Goal: Task Accomplishment & Management: Use online tool/utility

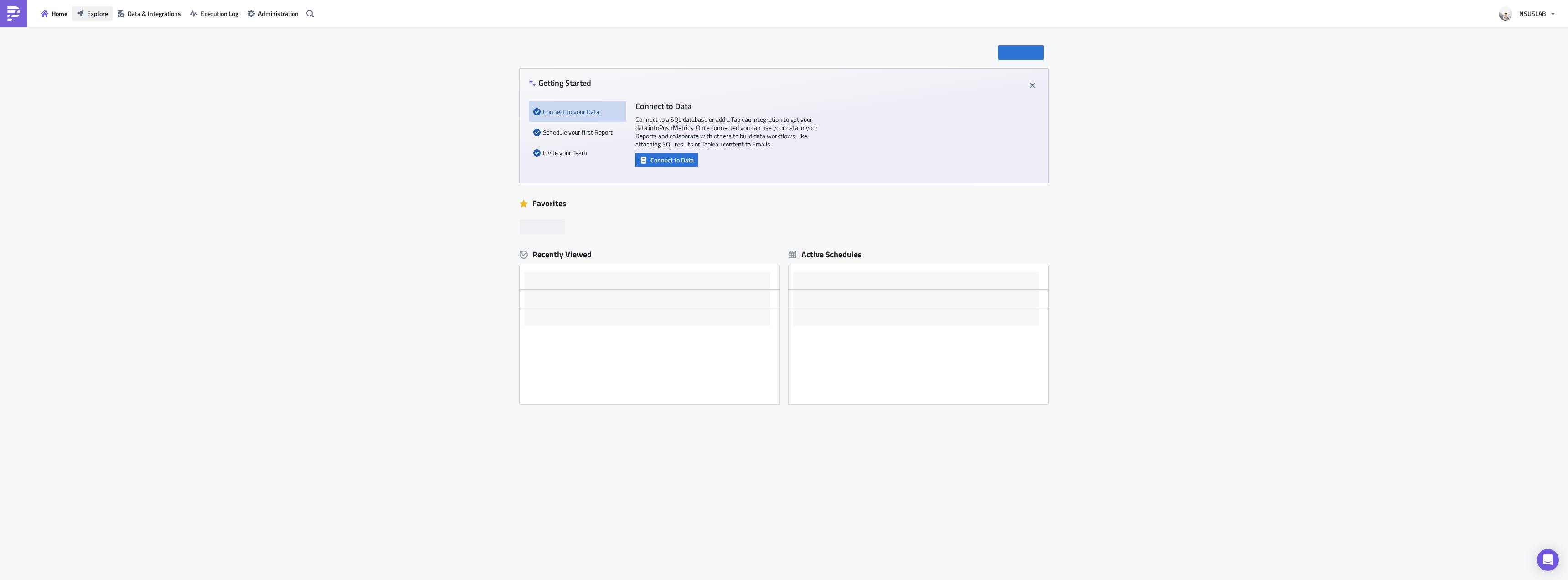
click at [108, 13] on button "Explore" at bounding box center [91, 13] width 40 height 15
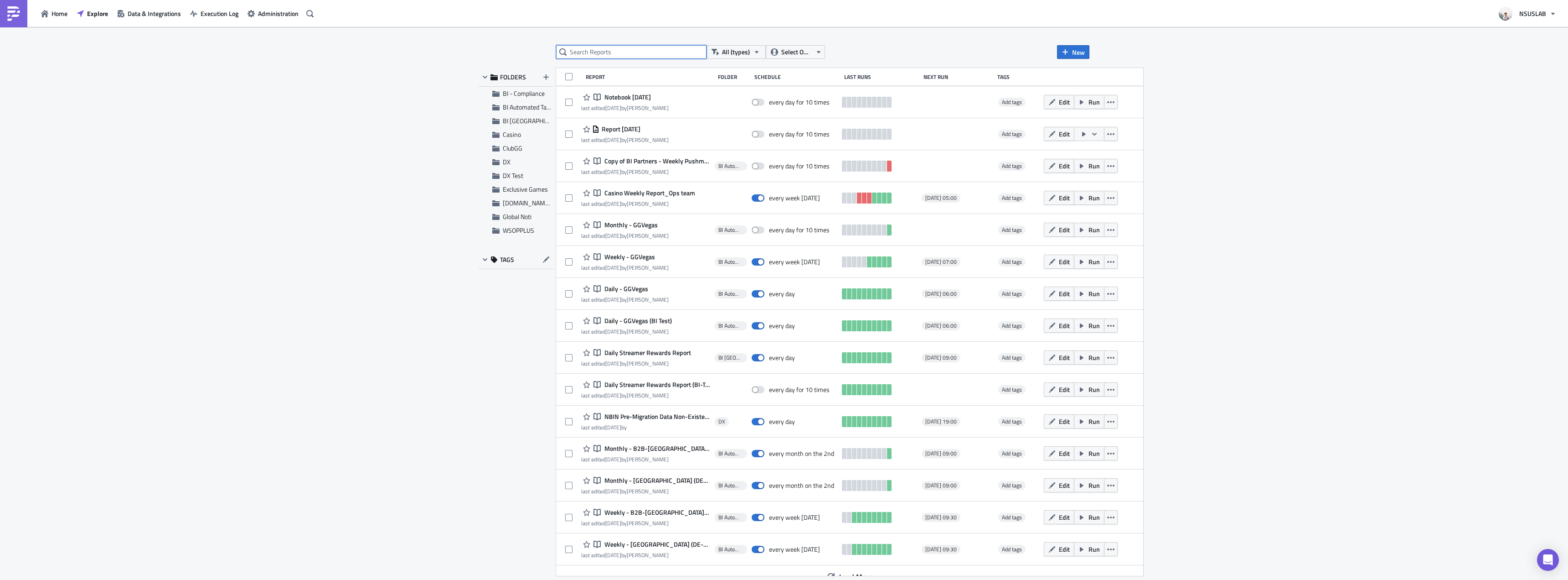
click at [613, 56] on input "text" at bounding box center [632, 52] width 150 height 14
type input "treasury"
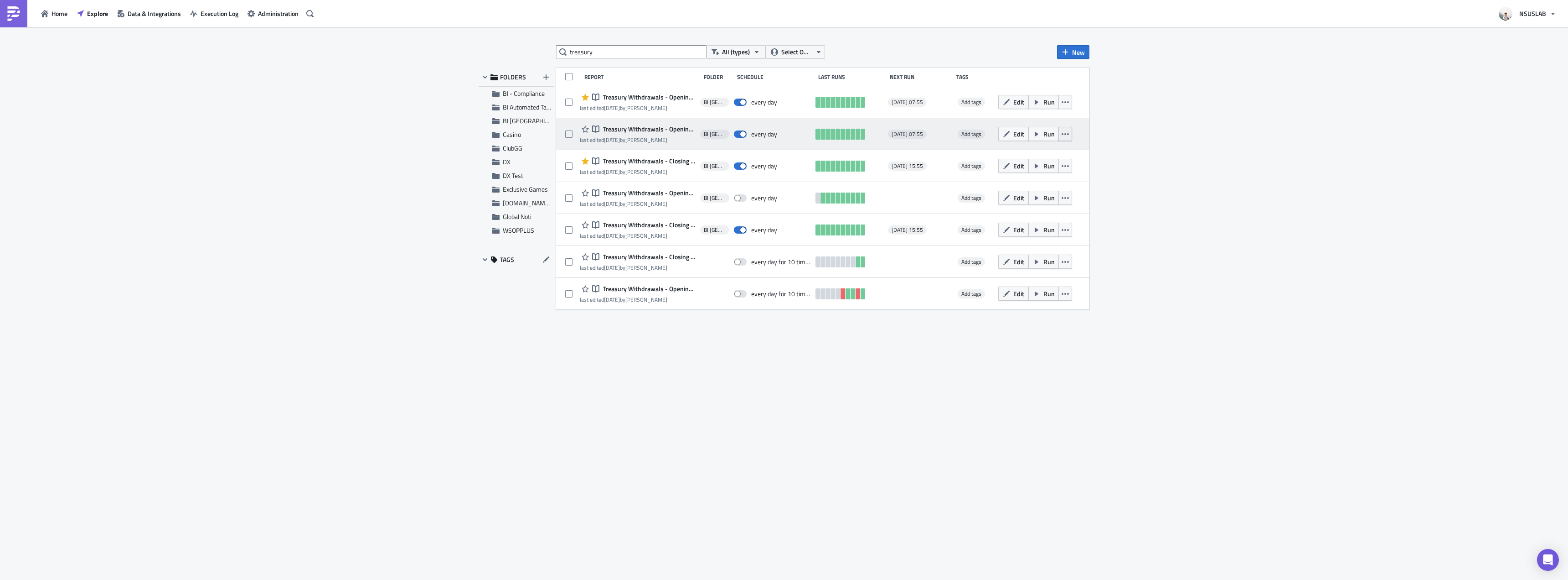
click at [1067, 130] on icon "button" at bounding box center [1065, 133] width 8 height 8
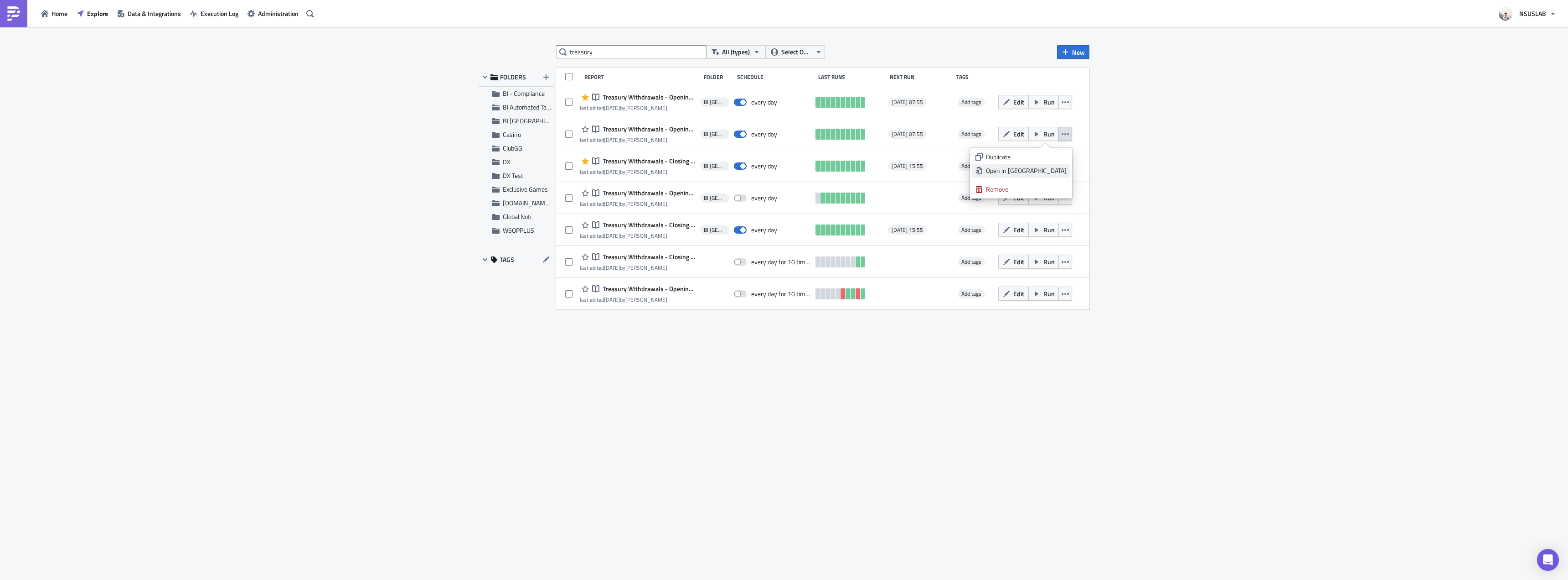
click at [1057, 168] on div "Open in New Tab" at bounding box center [1026, 170] width 80 height 9
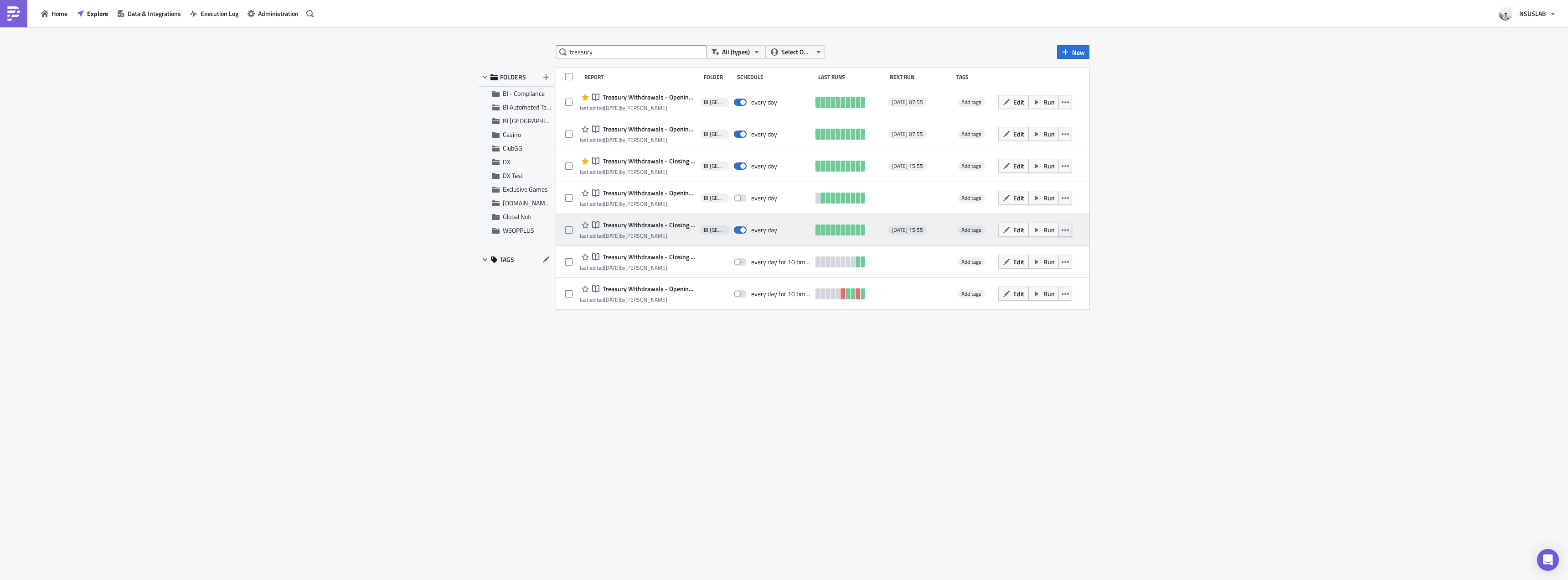
click at [1067, 230] on icon "button" at bounding box center [1065, 229] width 8 height 8
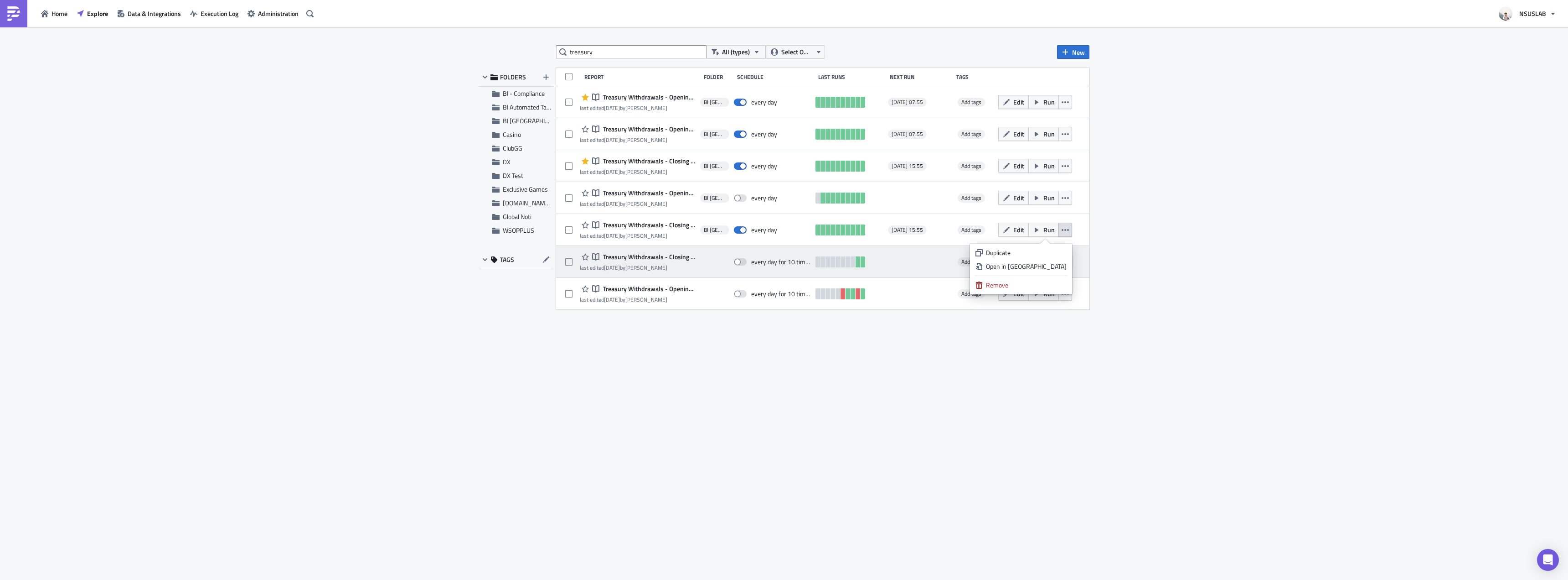
click at [1058, 263] on div "Open in New Tab" at bounding box center [1026, 266] width 80 height 9
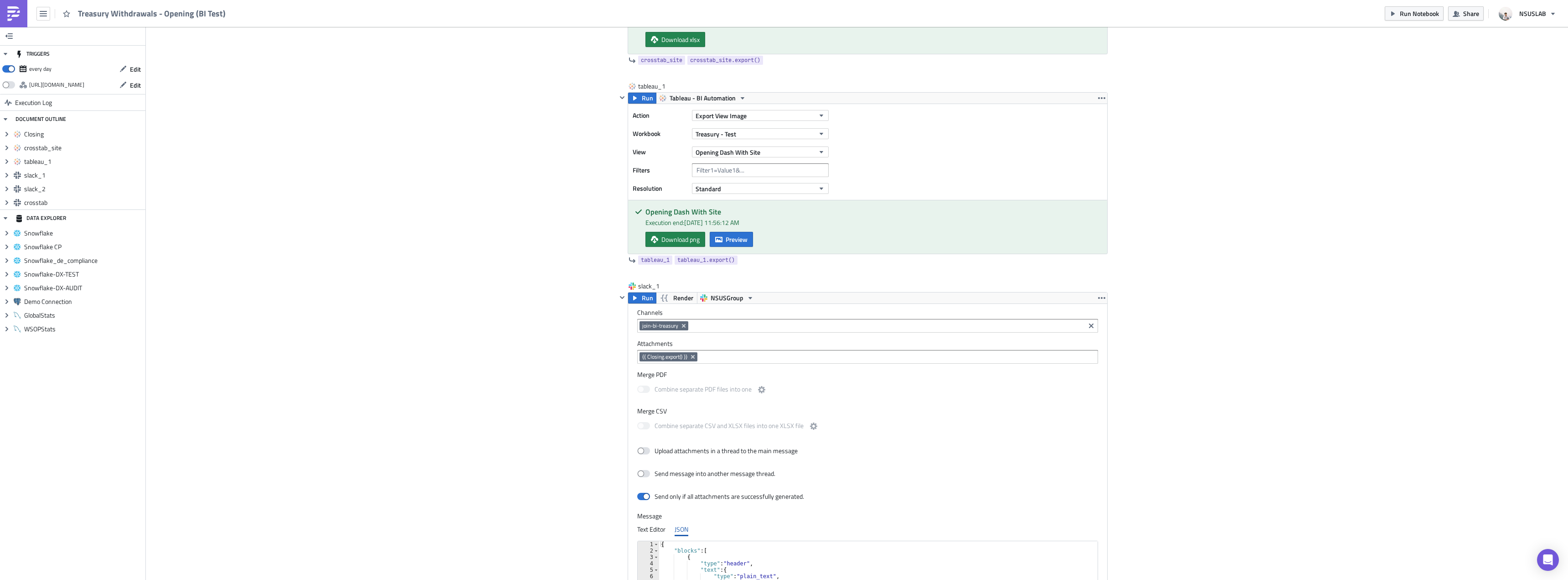
scroll to position [456, 0]
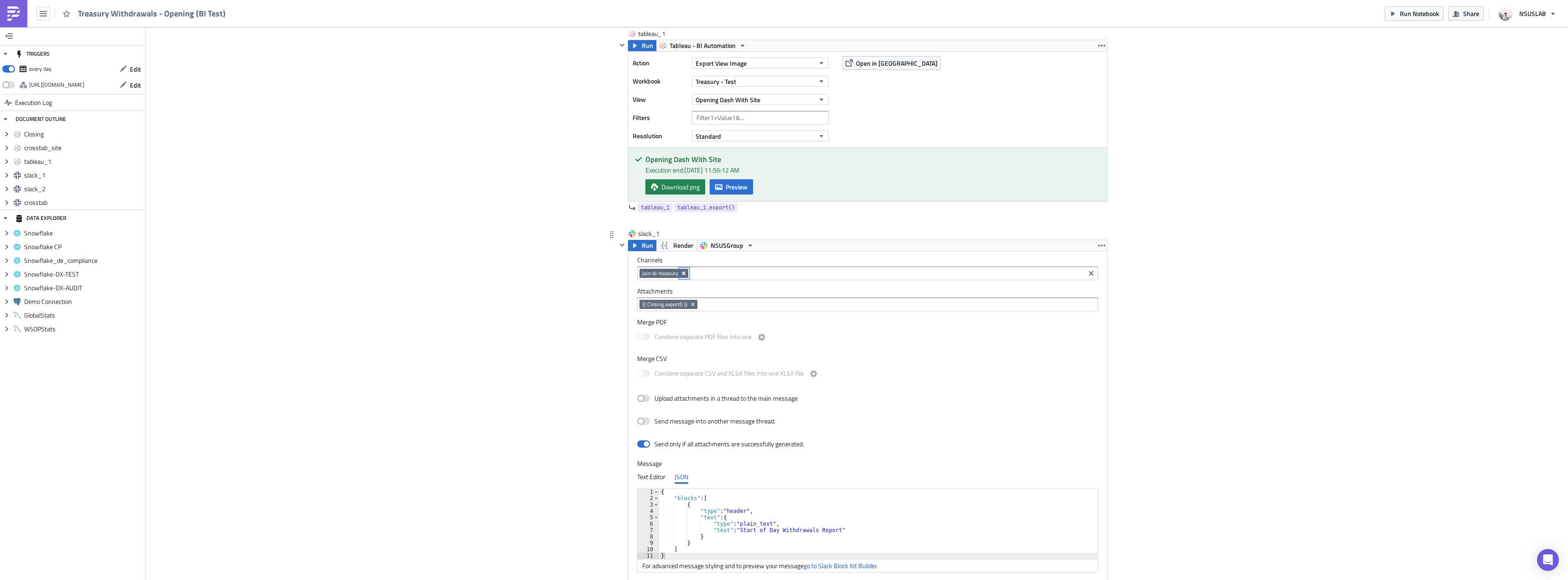
click at [681, 275] on icon "Remove Tag" at bounding box center [684, 273] width 8 height 8
click at [681, 270] on input at bounding box center [867, 273] width 456 height 9
type input "join-bi-treasury-automation"
click at [563, 269] on div "Add Image BI Toronto Execution Log Treasury Withdrawals - Opening (BI Test) Clo…" at bounding box center [858, 566] width 1423 height 1992
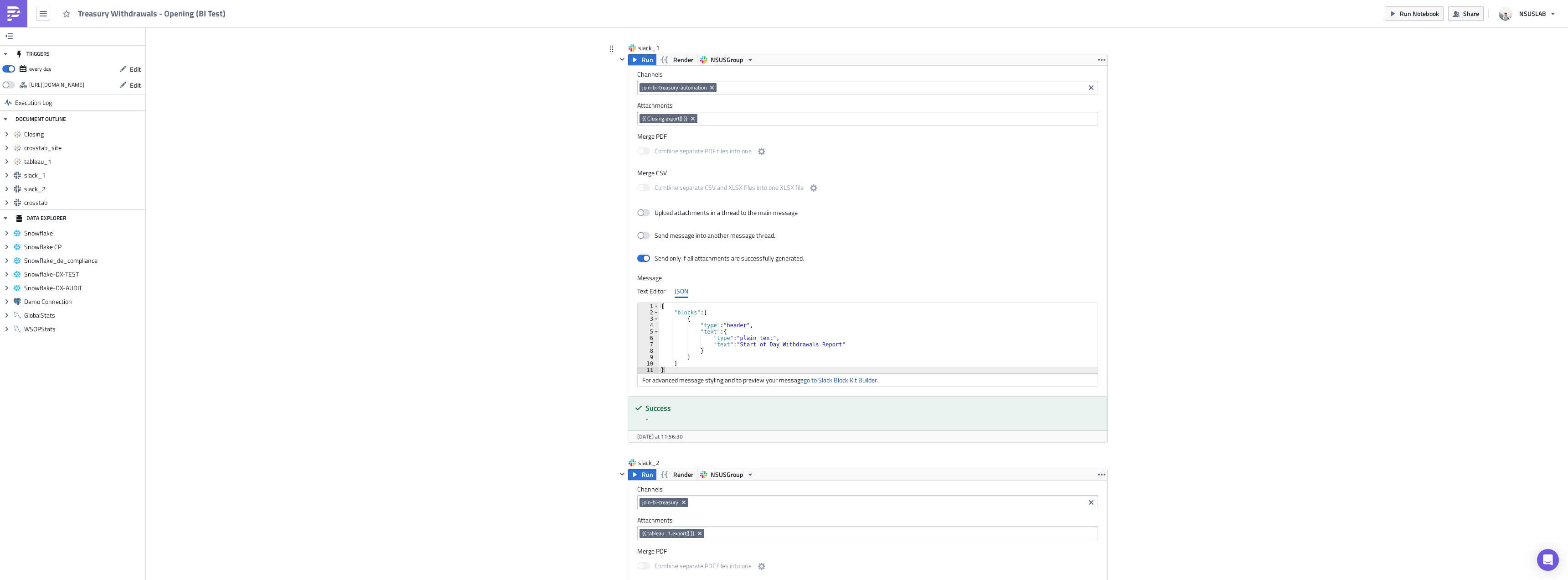
scroll to position [639, 0]
click at [681, 502] on icon "Remove Tag" at bounding box center [684, 506] width 8 height 8
type input "join"
click at [671, 518] on div "join-bi-treasury-automation" at bounding box center [677, 521] width 76 height 9
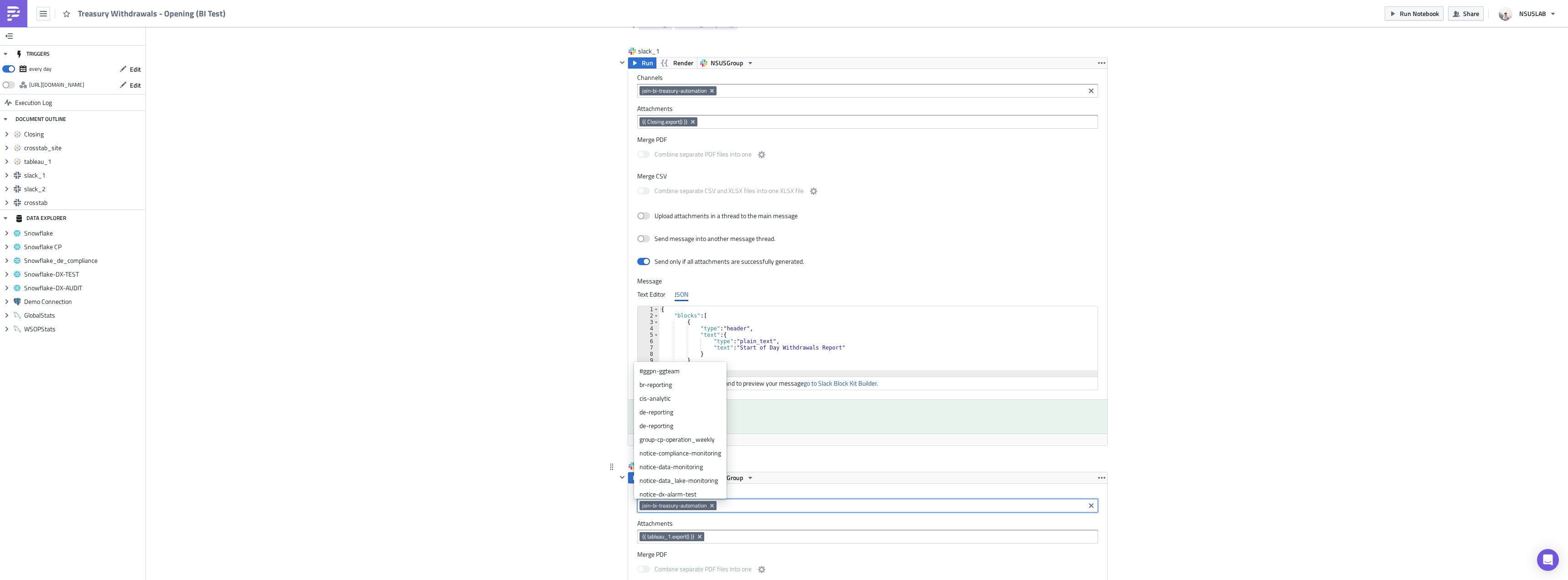
click at [560, 497] on div "Add Image BI Toronto Execution Log Treasury Withdrawals - Opening (BI Test) Clo…" at bounding box center [858, 384] width 1423 height 1992
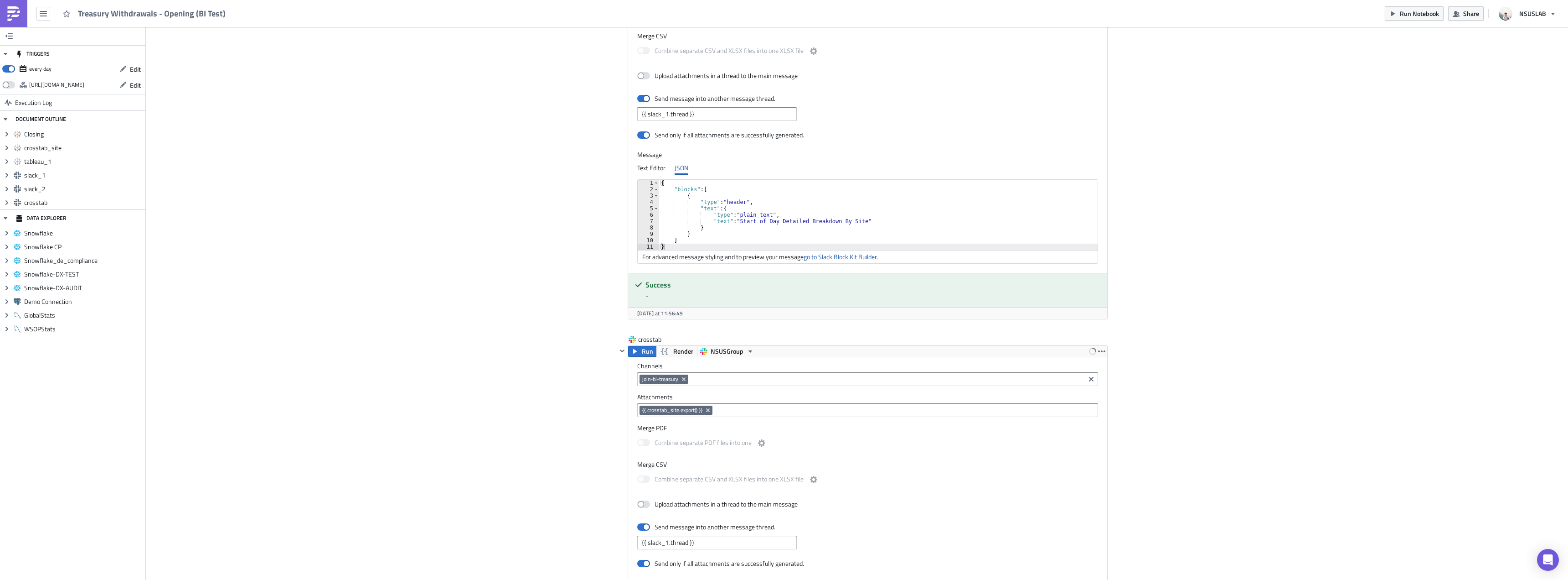
scroll to position [1277, 0]
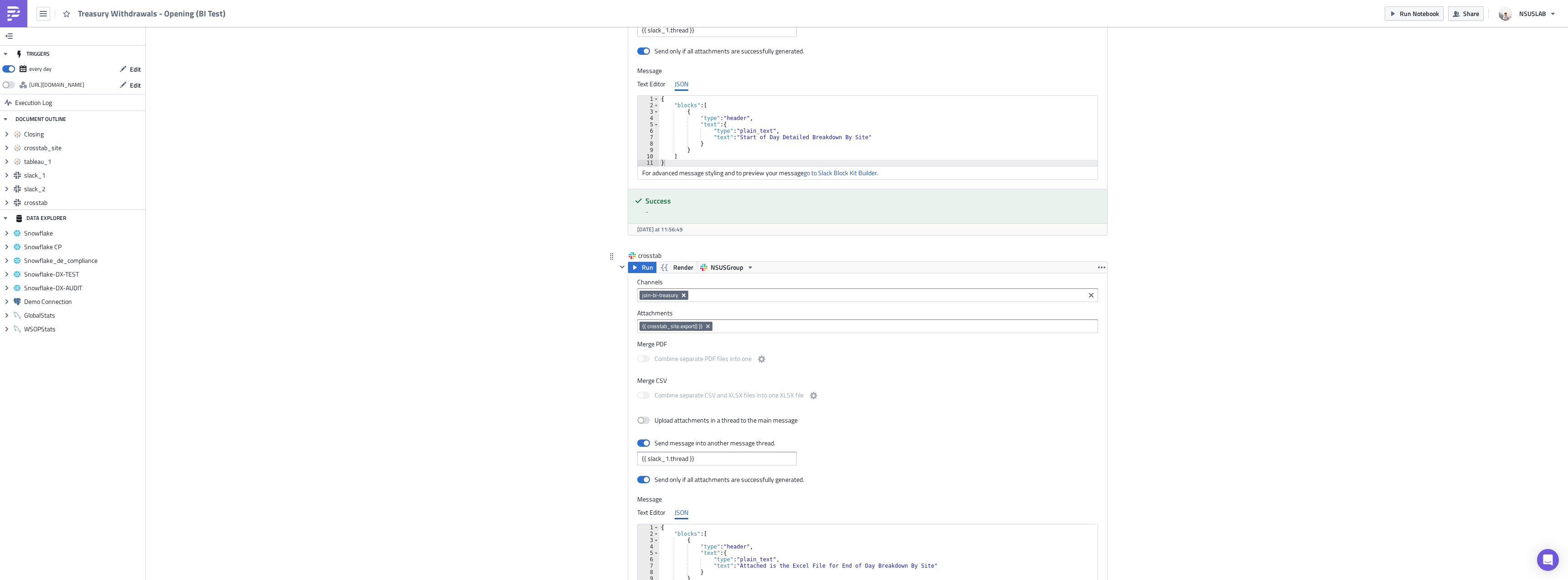
click at [682, 295] on icon "Remove Tag" at bounding box center [684, 295] width 3 height 3
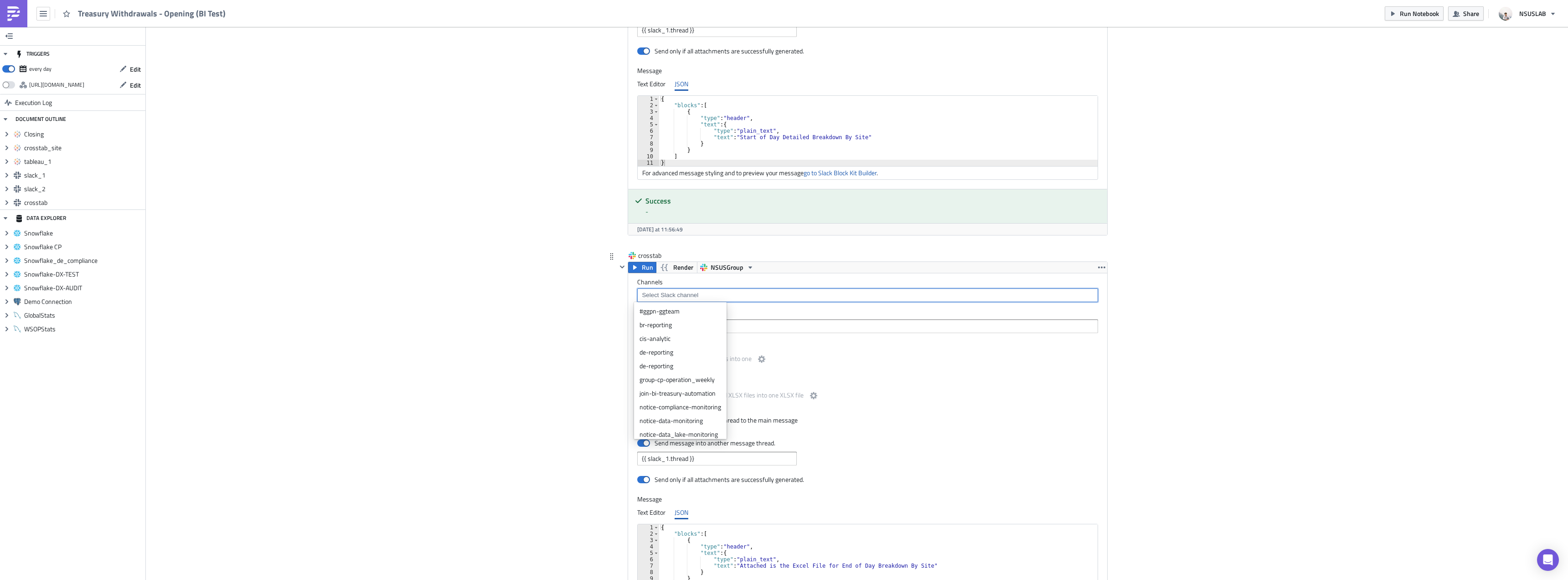
click at [681, 297] on input at bounding box center [867, 295] width 456 height 9
click at [684, 349] on div "join-bi-treasury-automation" at bounding box center [680, 347] width 81 height 9
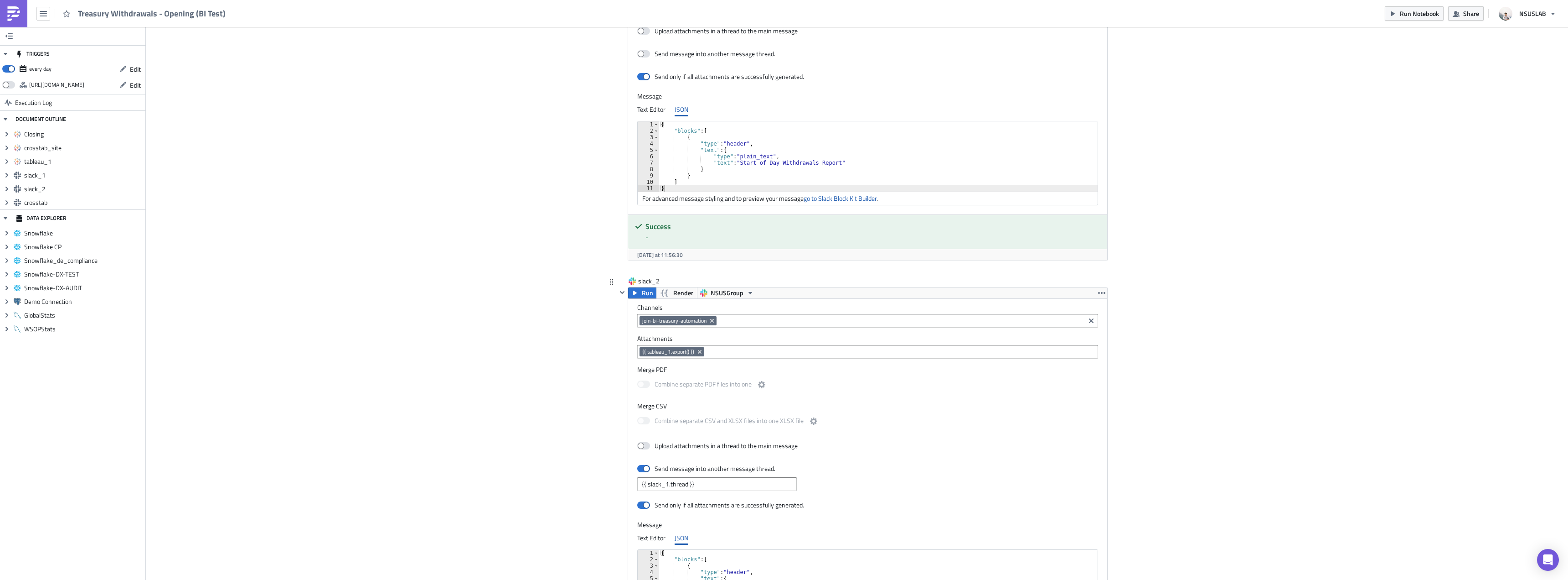
scroll to position [754, 0]
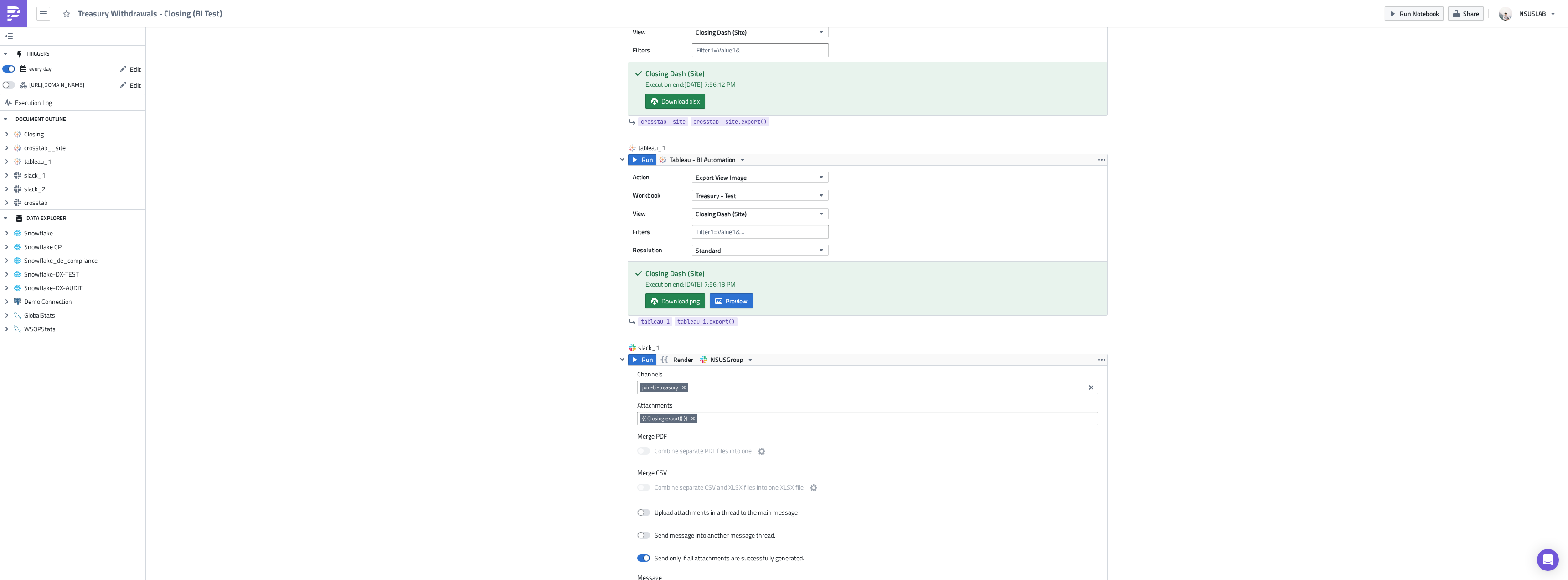
scroll to position [456, 0]
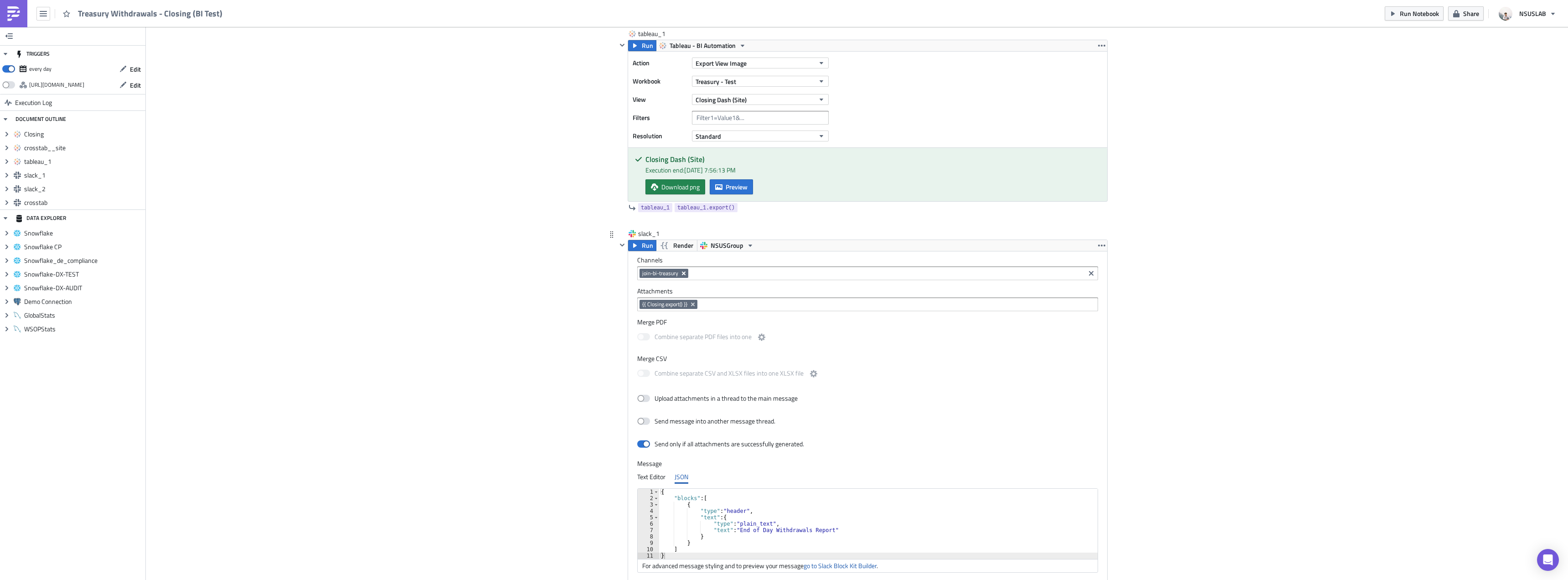
click at [682, 272] on icon "Remove Tag" at bounding box center [684, 273] width 3 height 3
click at [681, 272] on input at bounding box center [867, 273] width 456 height 9
click at [704, 372] on div "join-bi-treasury-automation" at bounding box center [680, 371] width 81 height 9
click at [516, 322] on div "Add Image BI Toronto Execution Log Treasury Withdrawals - Closing (BI Test) Clo…" at bounding box center [858, 566] width 1423 height 1992
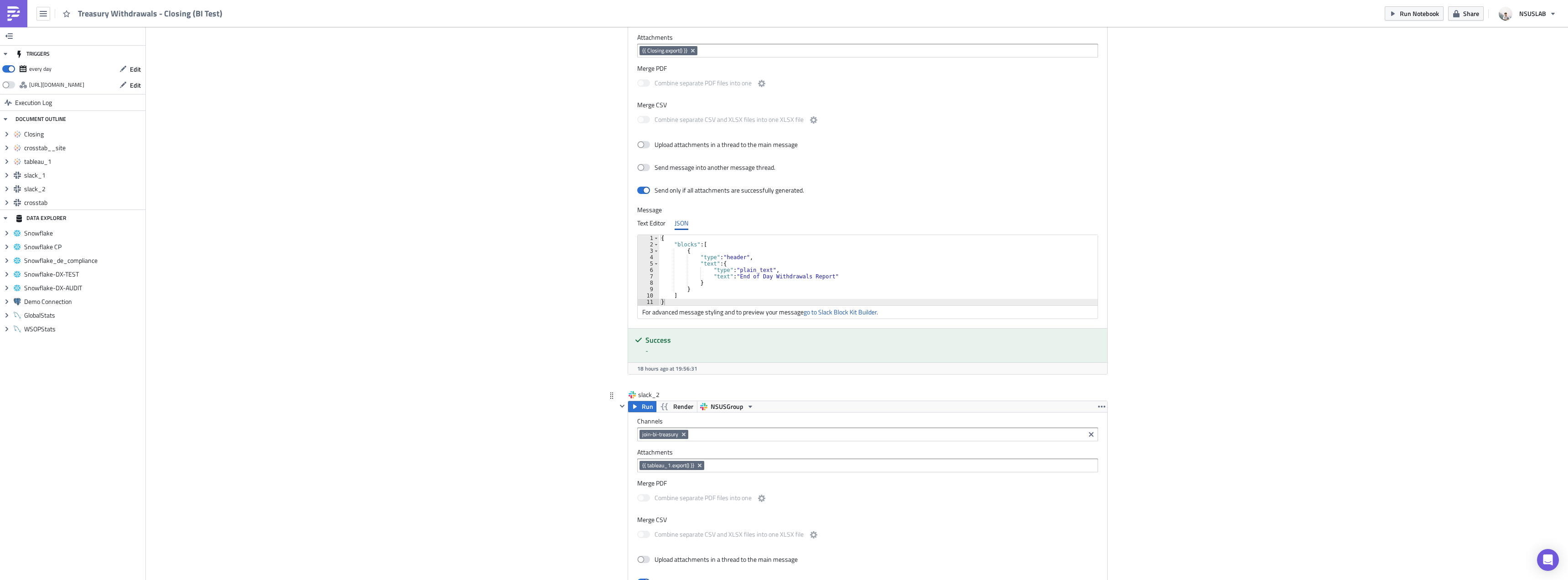
scroll to position [730, 0]
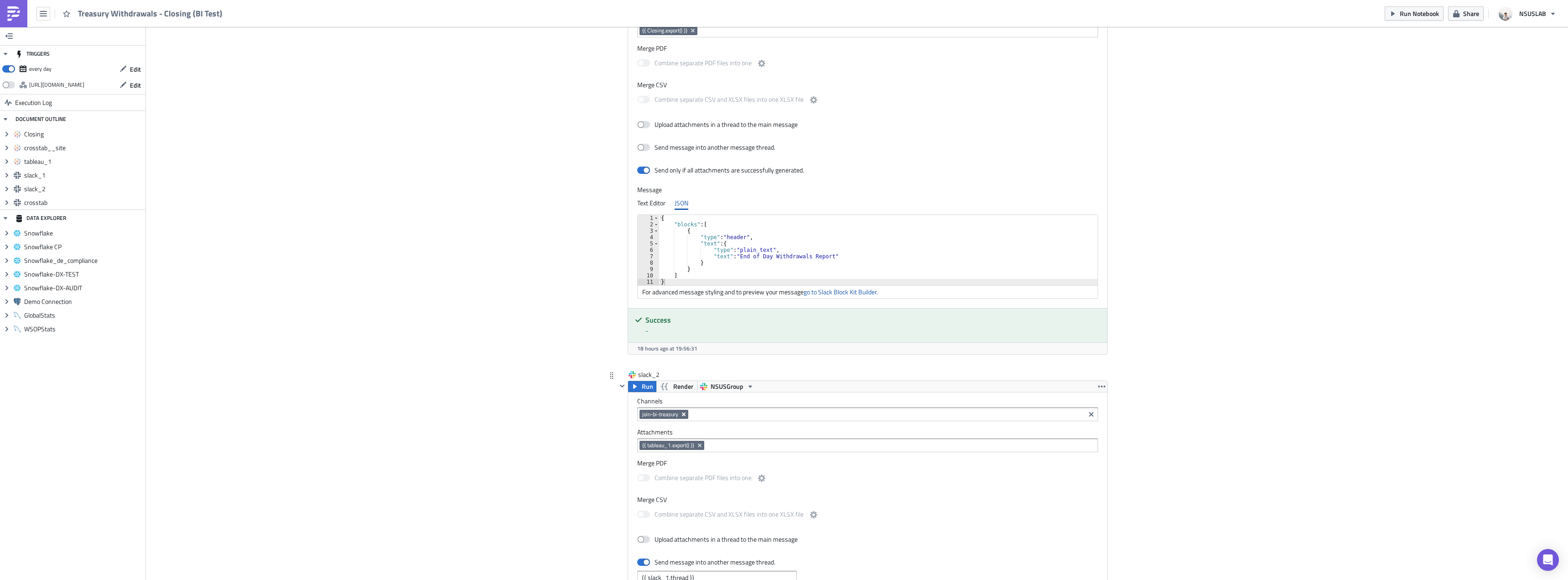
click at [681, 414] on icon "Remove Tag" at bounding box center [684, 414] width 8 height 8
click at [671, 414] on input at bounding box center [867, 414] width 456 height 9
click at [681, 512] on div "join-bi-treasury-automation" at bounding box center [680, 512] width 81 height 9
click at [548, 465] on div "Add Image BI Toronto Execution Log Treasury Withdrawals - Closing (BI Test) Clo…" at bounding box center [858, 293] width 1423 height 1992
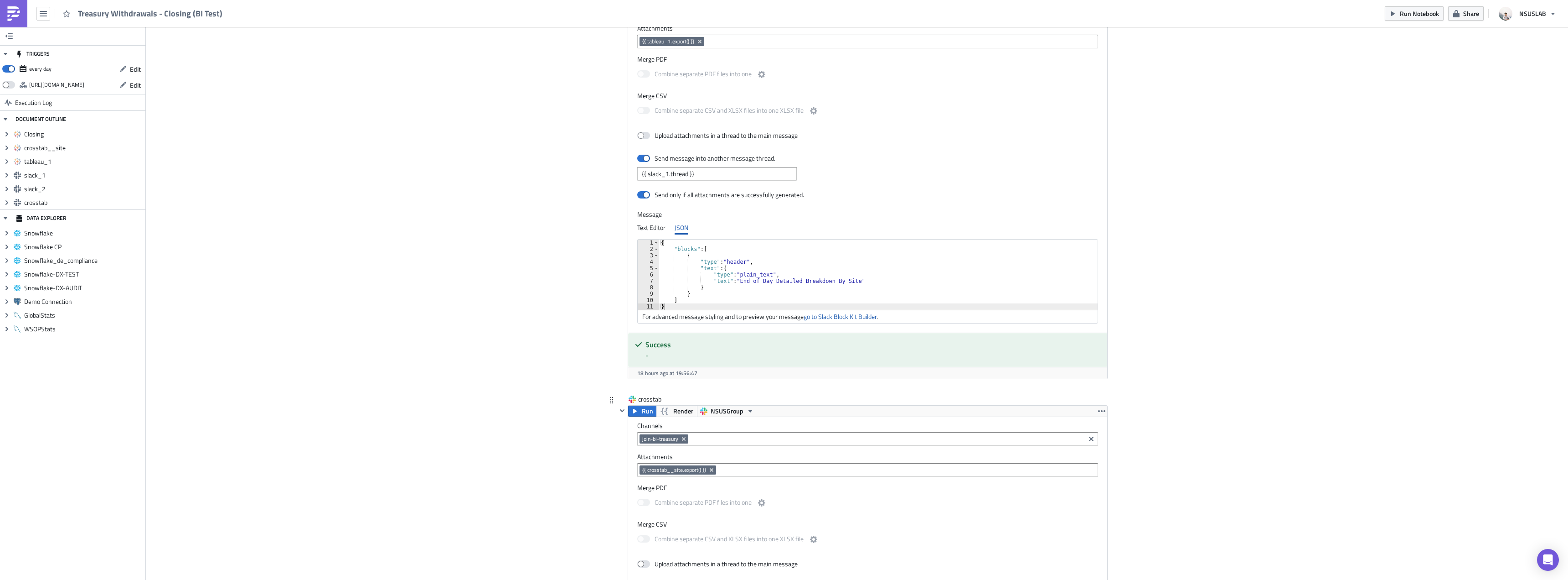
scroll to position [1186, 0]
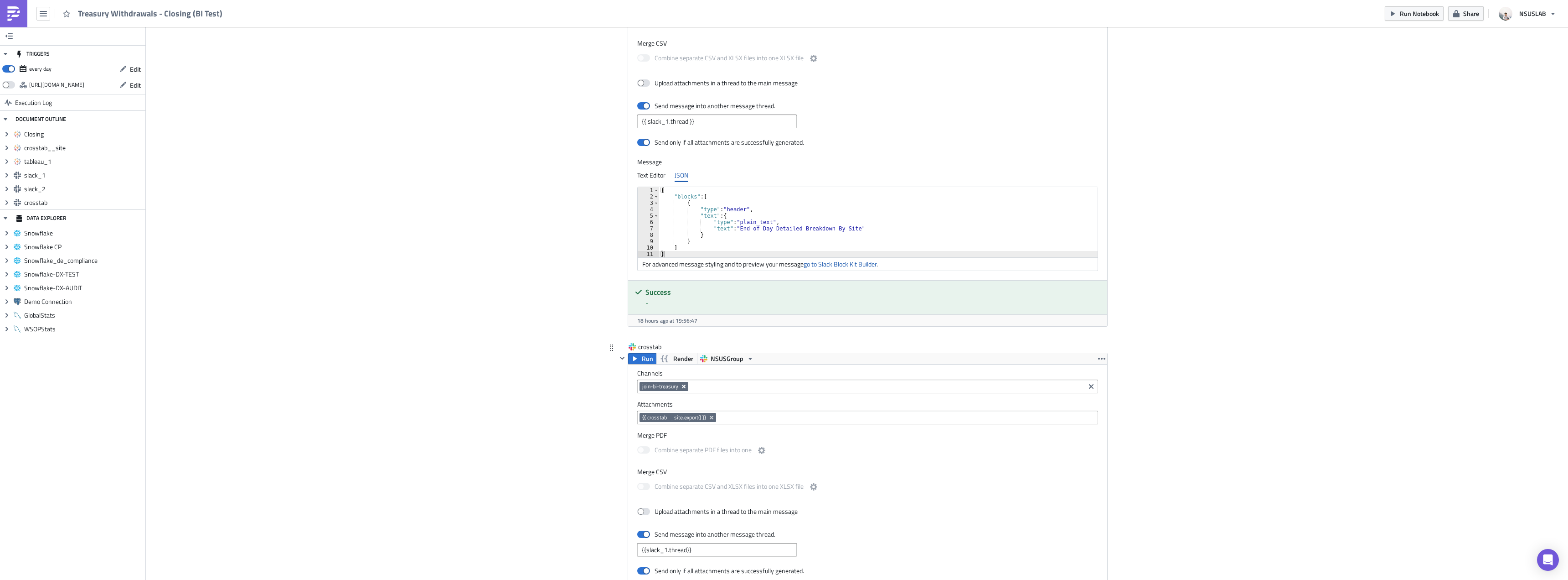
click at [681, 386] on icon "Remove Tag" at bounding box center [684, 386] width 8 height 8
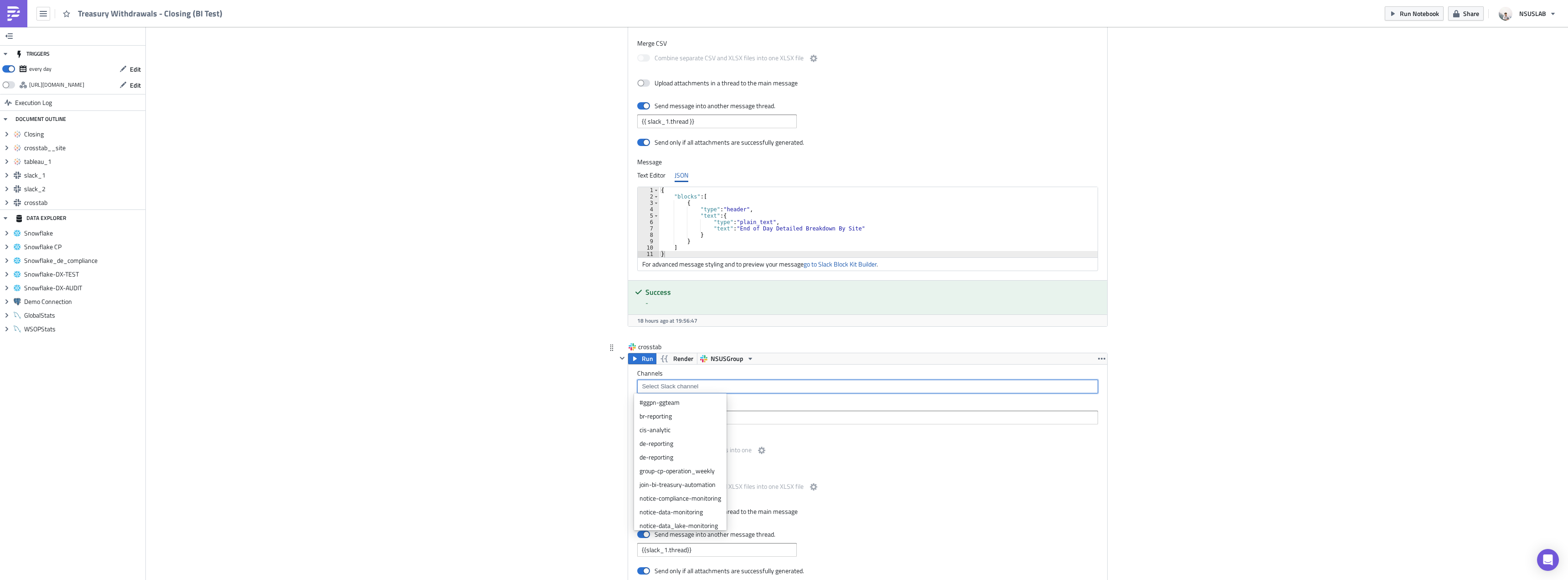
click at [661, 386] on input at bounding box center [867, 386] width 456 height 9
click at [693, 484] on div "join-bi-treasury-automation" at bounding box center [680, 484] width 81 height 9
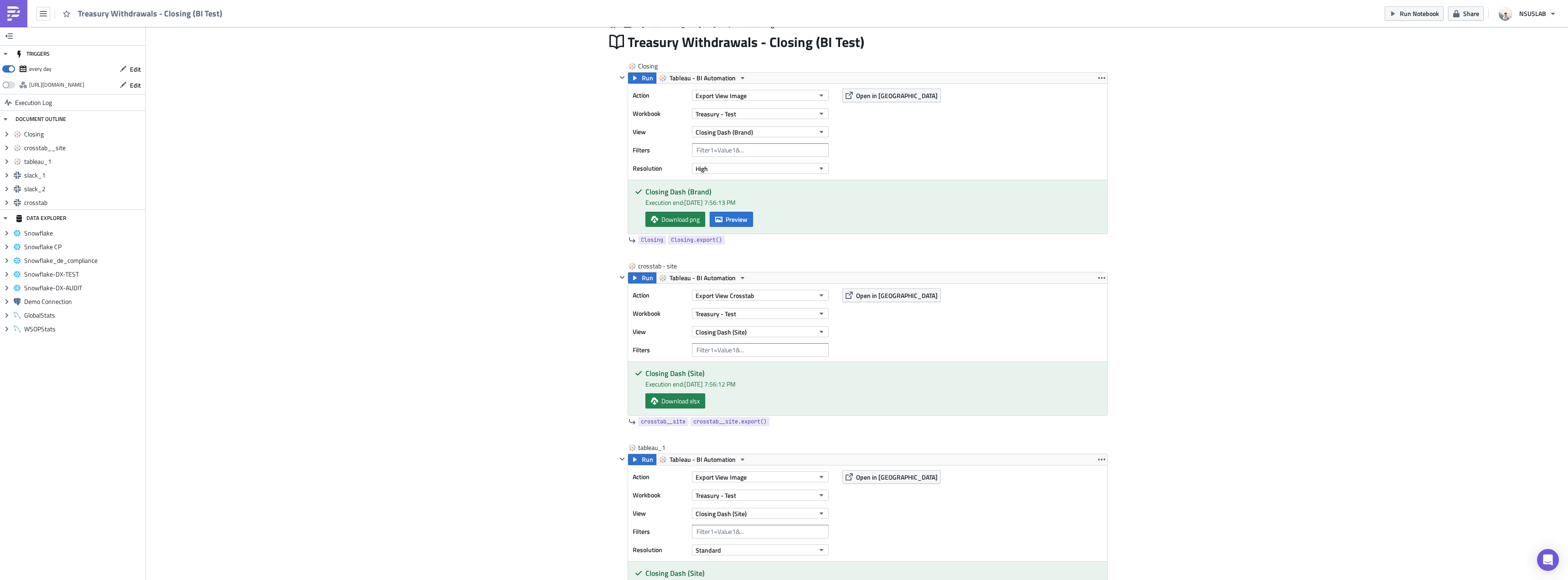
scroll to position [0, 0]
